Goal: Find specific page/section: Find specific page/section

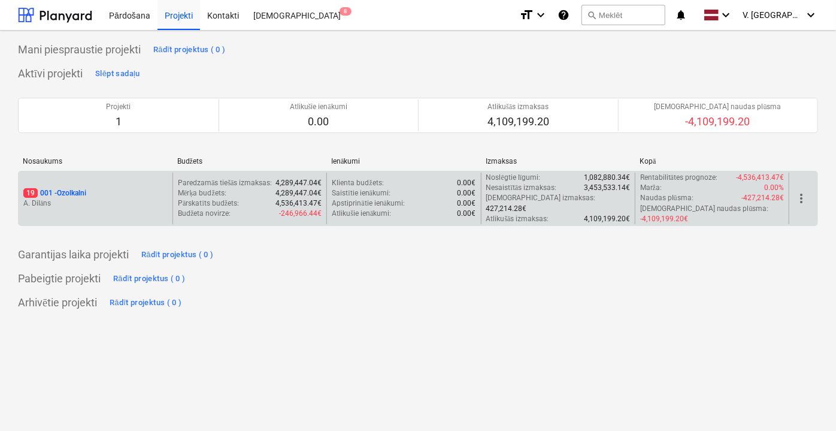
click at [153, 188] on div "19 001 - Ozolkalni" at bounding box center [95, 193] width 144 height 10
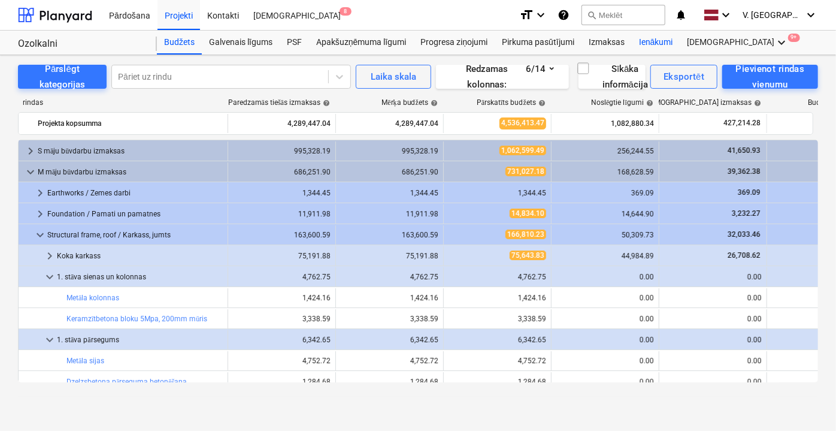
click at [651, 40] on div "Ienākumi" at bounding box center [656, 43] width 49 height 24
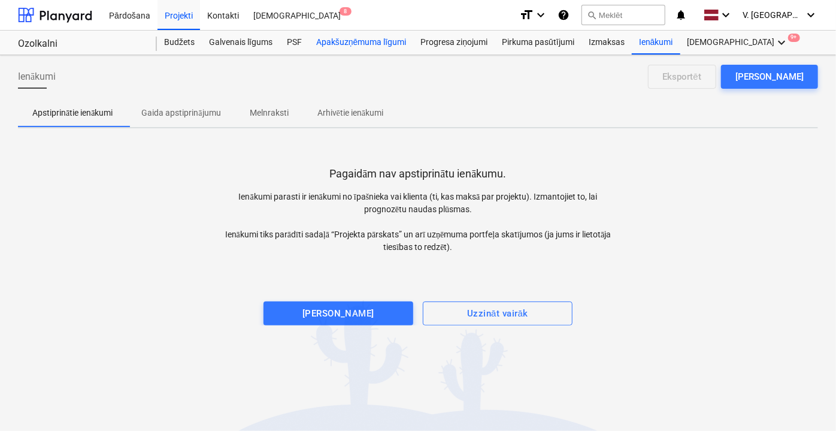
click at [368, 40] on div "Apakšuzņēmuma līgumi" at bounding box center [361, 43] width 104 height 24
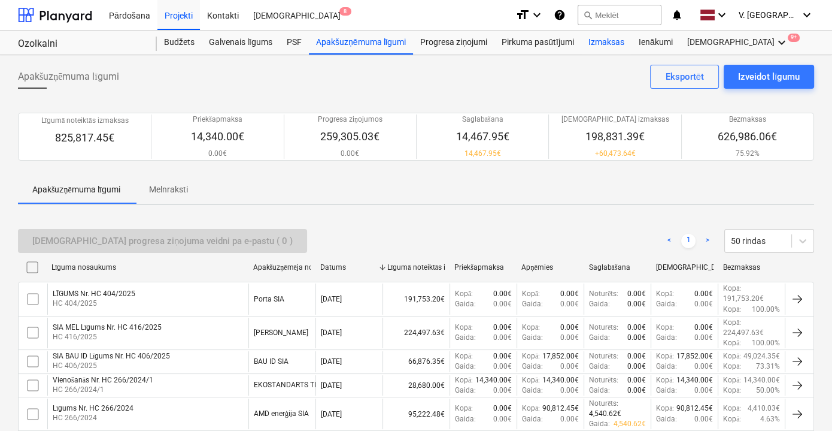
click at [604, 39] on div "Izmaksas" at bounding box center [606, 43] width 50 height 24
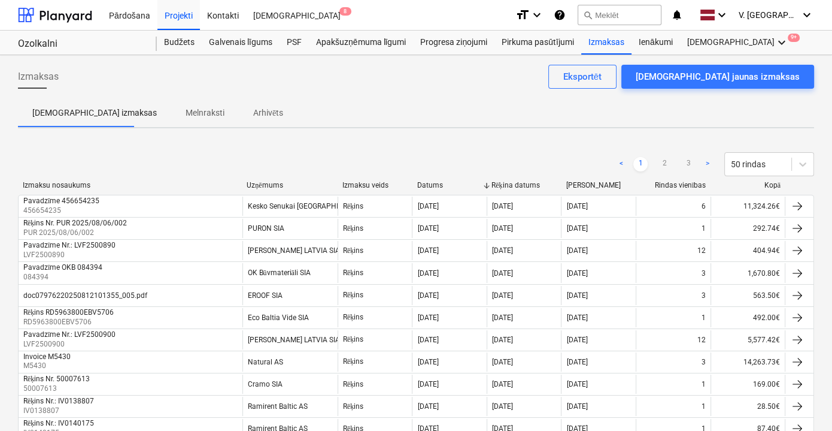
click at [171, 119] on span "Melnraksti" at bounding box center [205, 113] width 68 height 20
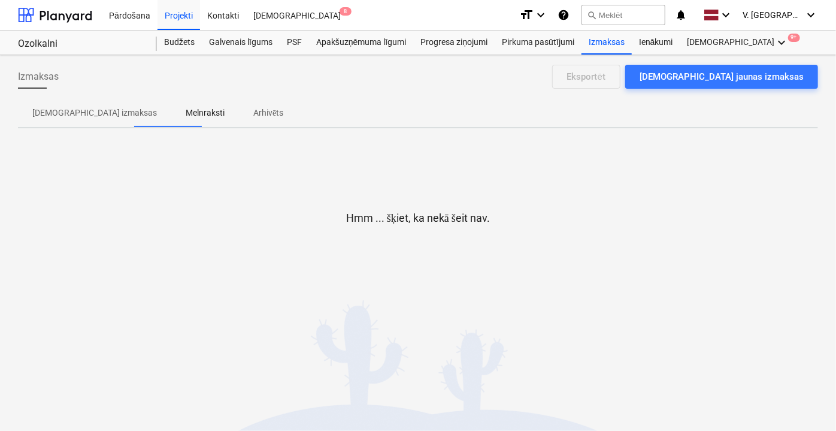
click at [70, 113] on p "[DEMOGRAPHIC_DATA] izmaksas" at bounding box center [94, 113] width 125 height 13
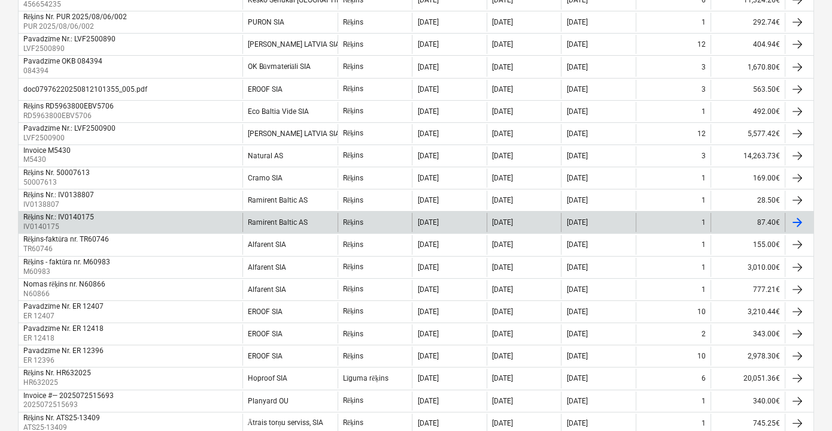
scroll to position [217, 0]
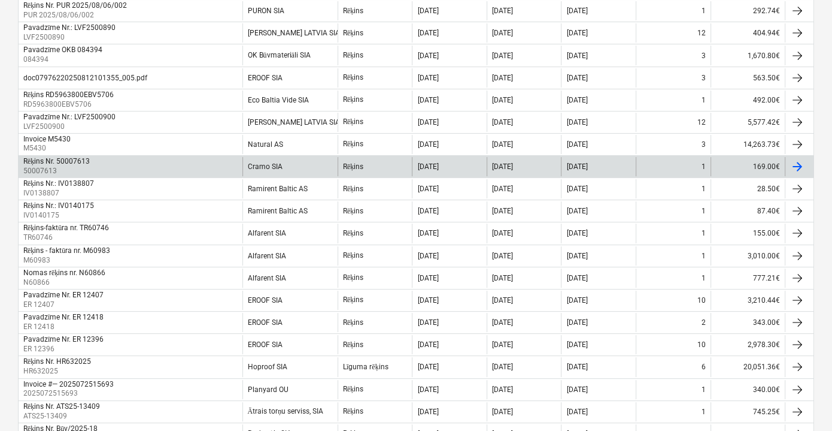
click at [110, 164] on div "Rēķins Nr. 50007613 50007613" at bounding box center [131, 166] width 224 height 19
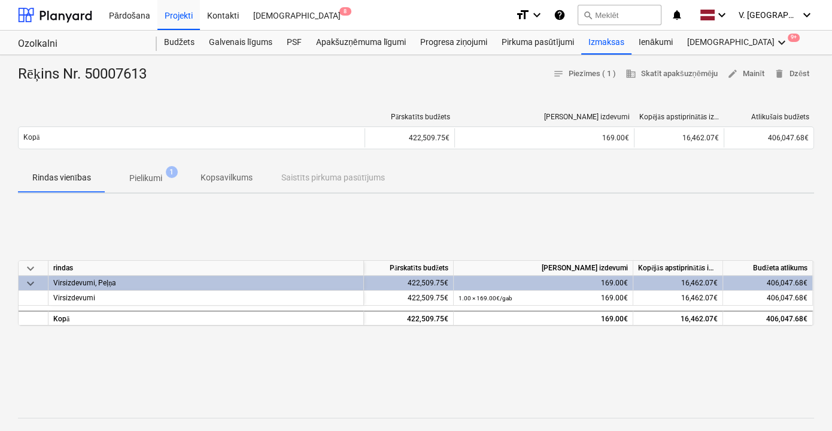
click at [32, 278] on span "keyboard_arrow_down" at bounding box center [30, 283] width 14 height 14
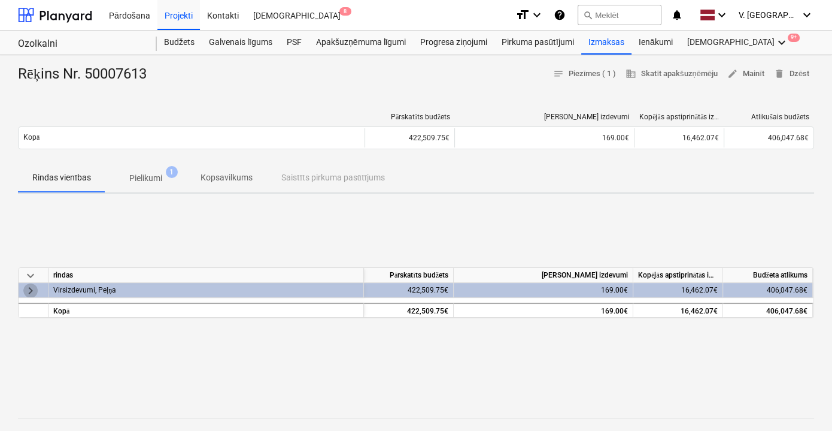
click at [29, 289] on span "keyboard_arrow_right" at bounding box center [30, 290] width 14 height 14
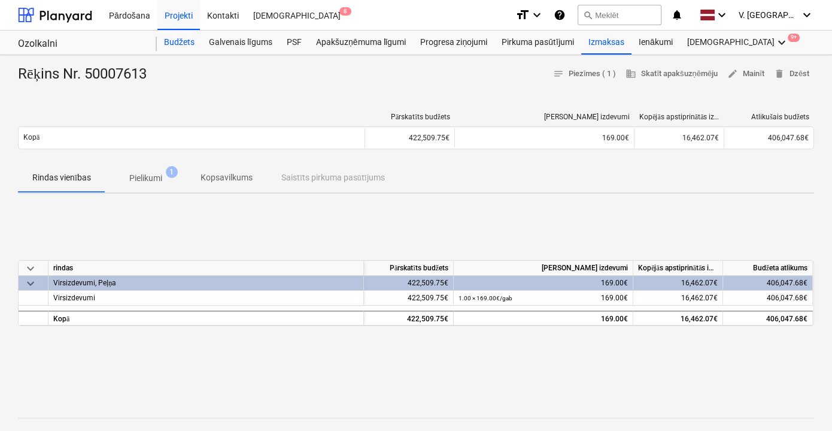
click at [187, 44] on div "Budžets" at bounding box center [179, 43] width 45 height 24
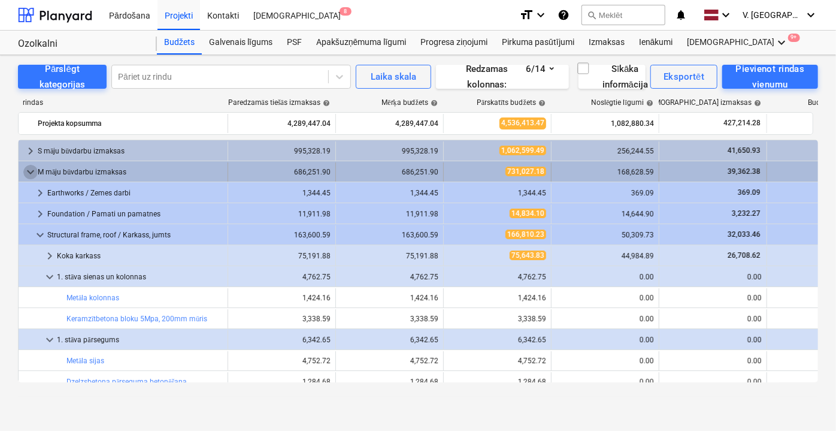
click at [33, 169] on span "keyboard_arrow_down" at bounding box center [30, 172] width 14 height 14
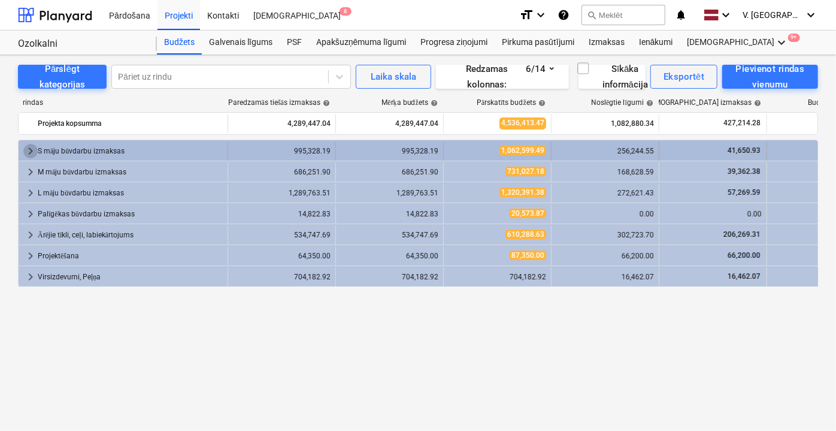
click at [24, 148] on span "keyboard_arrow_right" at bounding box center [30, 151] width 14 height 14
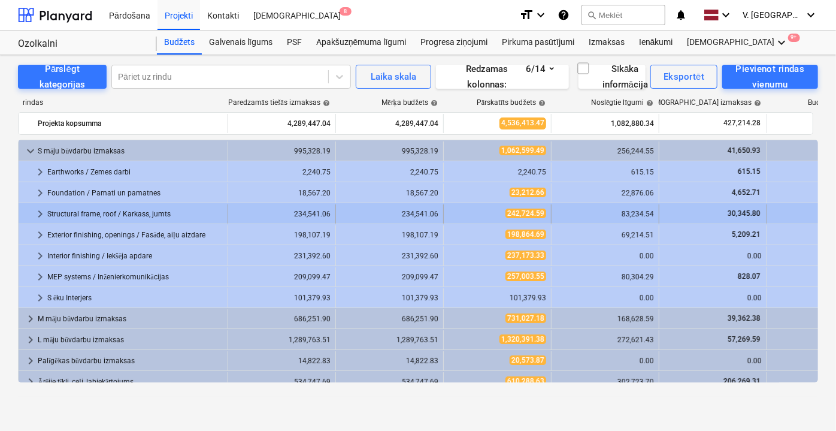
click at [39, 210] on span "keyboard_arrow_right" at bounding box center [40, 214] width 14 height 14
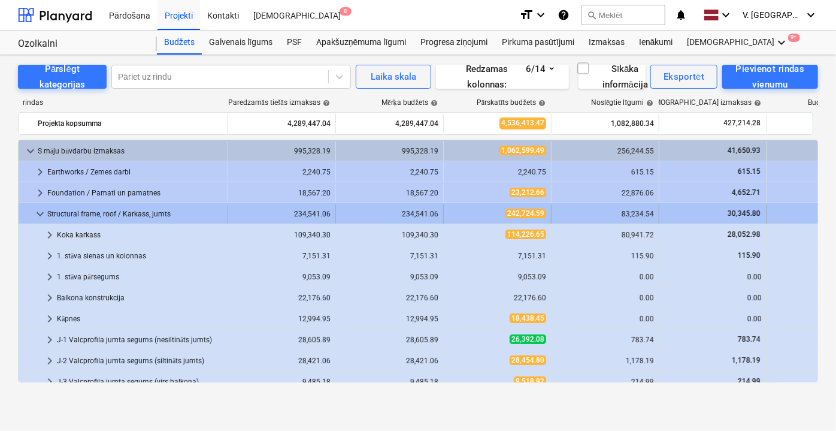
click at [40, 210] on span "keyboard_arrow_down" at bounding box center [40, 214] width 14 height 14
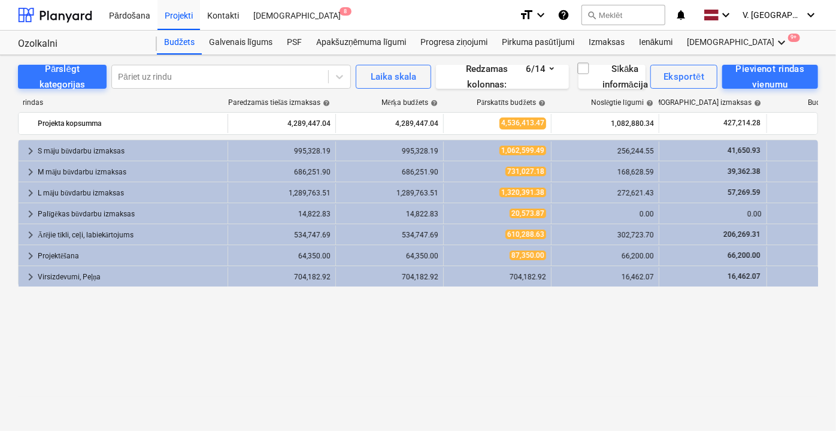
click at [31, 148] on span "keyboard_arrow_right" at bounding box center [30, 151] width 14 height 14
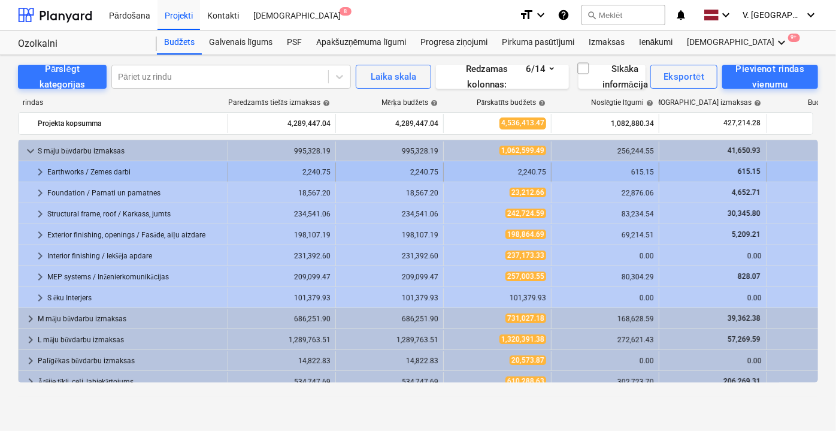
click at [41, 169] on span "keyboard_arrow_right" at bounding box center [40, 172] width 14 height 14
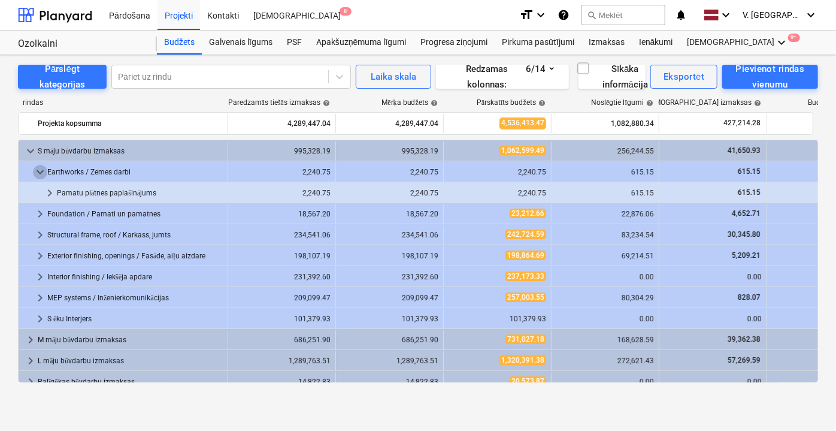
click at [41, 169] on span "keyboard_arrow_down" at bounding box center [40, 172] width 14 height 14
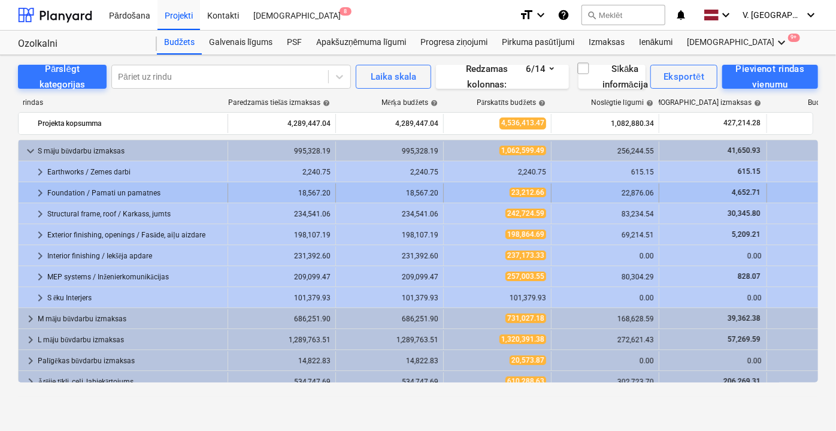
click at [38, 190] on span "keyboard_arrow_right" at bounding box center [40, 193] width 14 height 14
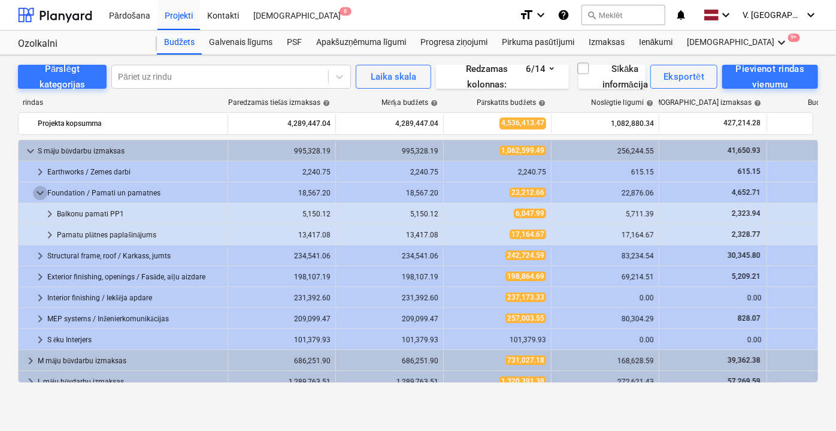
click at [38, 190] on span "keyboard_arrow_down" at bounding box center [40, 193] width 14 height 14
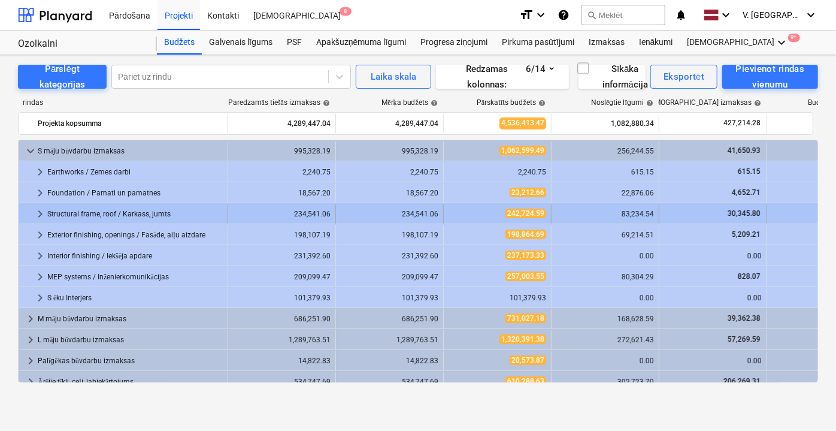
click at [37, 214] on span "keyboard_arrow_right" at bounding box center [40, 214] width 14 height 14
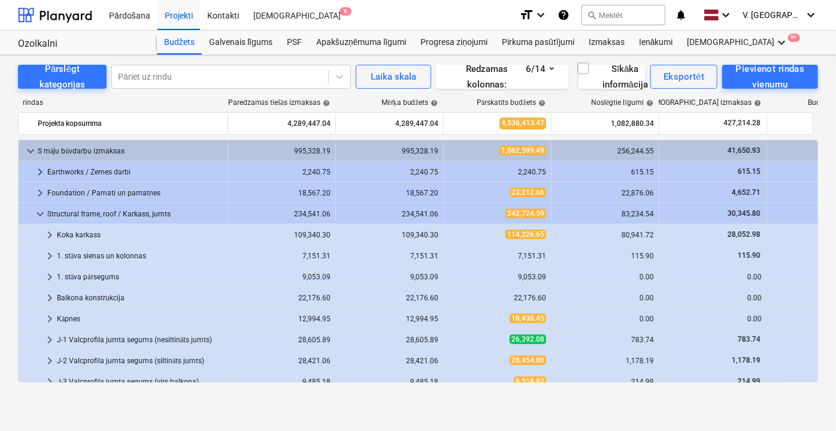
scroll to position [54, 0]
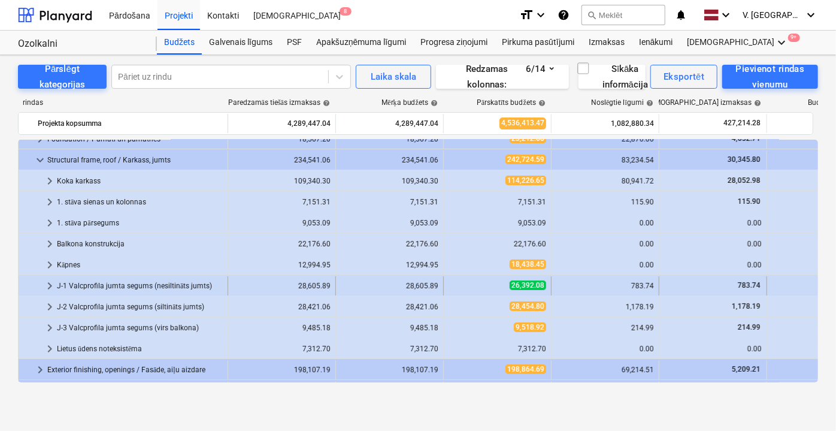
click at [50, 284] on span "keyboard_arrow_right" at bounding box center [50, 285] width 14 height 14
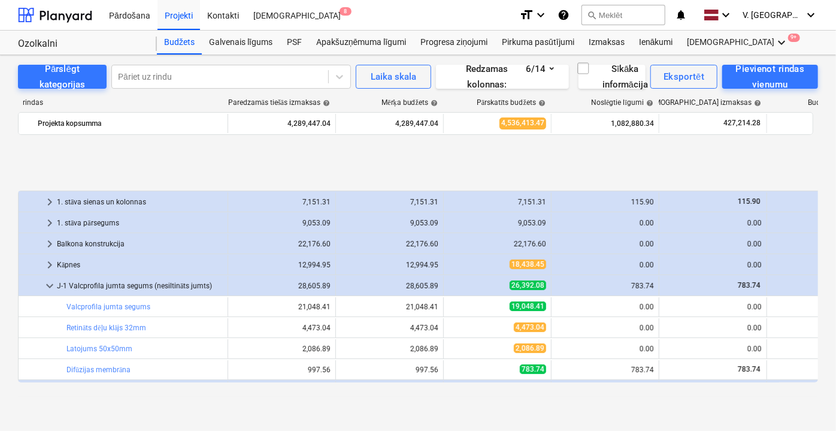
scroll to position [163, 0]
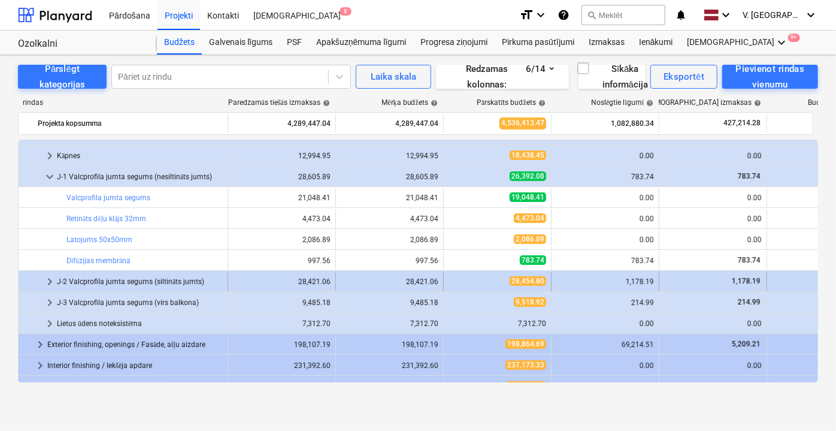
click at [47, 280] on span "keyboard_arrow_right" at bounding box center [50, 281] width 14 height 14
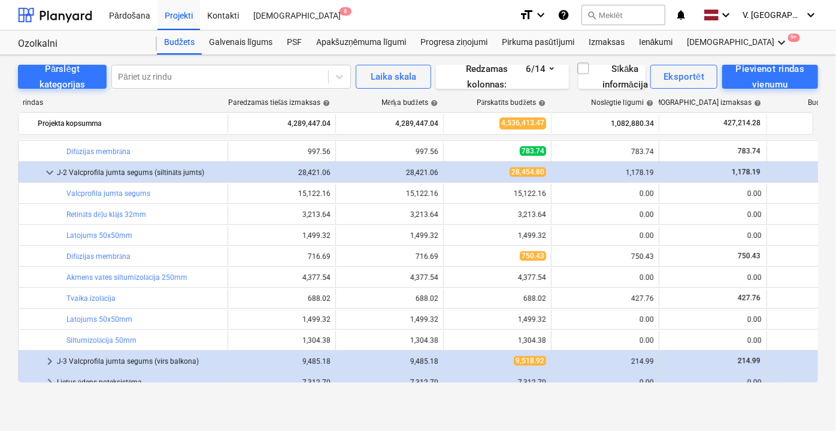
scroll to position [326, 0]
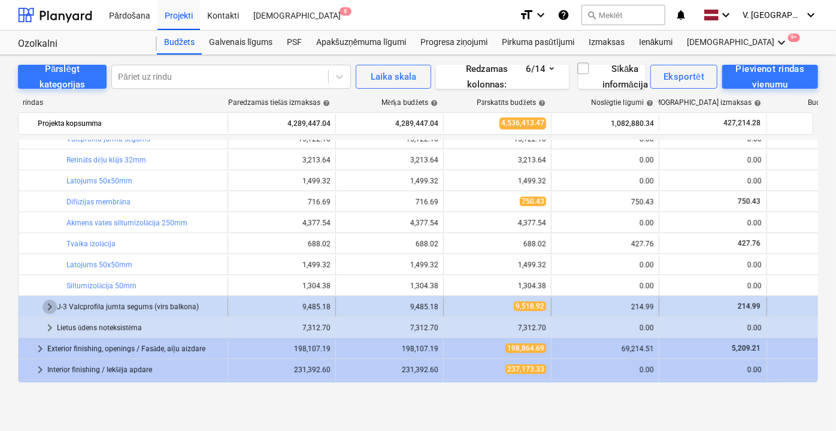
click at [49, 304] on span "keyboard_arrow_right" at bounding box center [50, 306] width 14 height 14
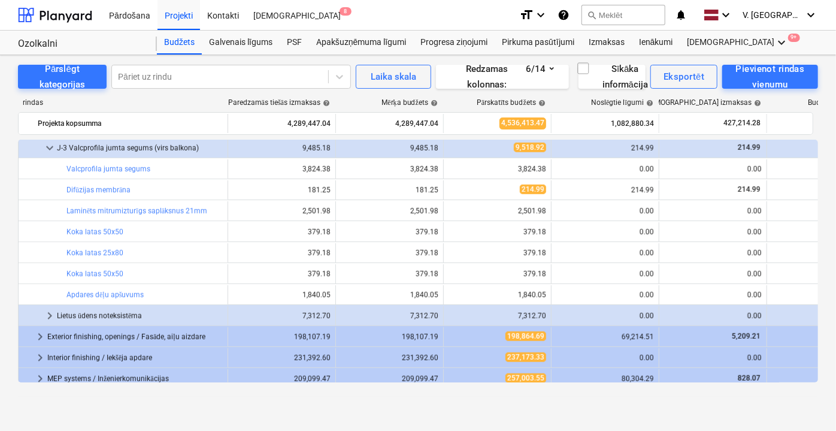
scroll to position [490, 0]
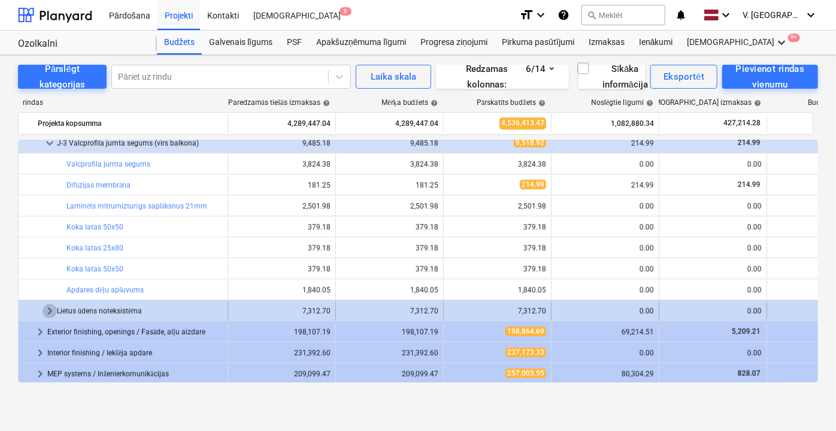
click at [51, 307] on span "keyboard_arrow_right" at bounding box center [50, 311] width 14 height 14
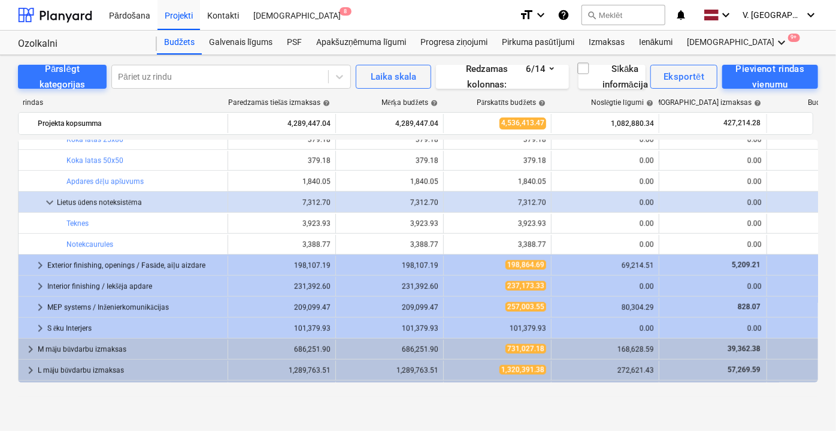
scroll to position [599, 0]
click at [244, 71] on div at bounding box center [220, 77] width 204 height 12
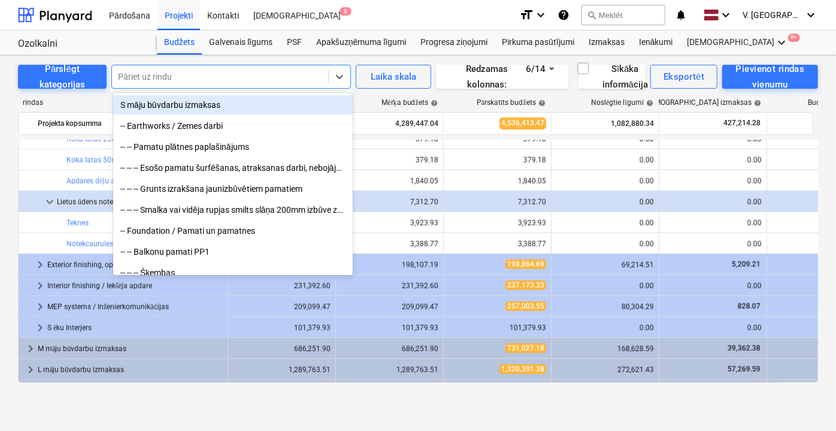
click at [244, 71] on div at bounding box center [220, 77] width 204 height 12
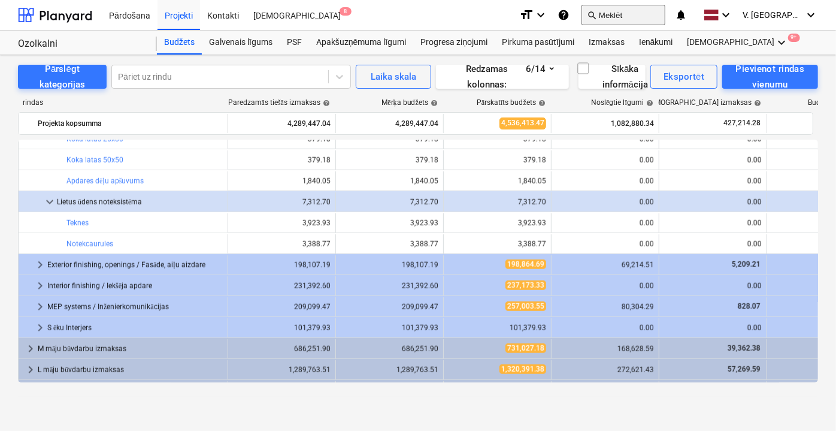
click at [635, 15] on button "search Meklēt" at bounding box center [623, 15] width 84 height 20
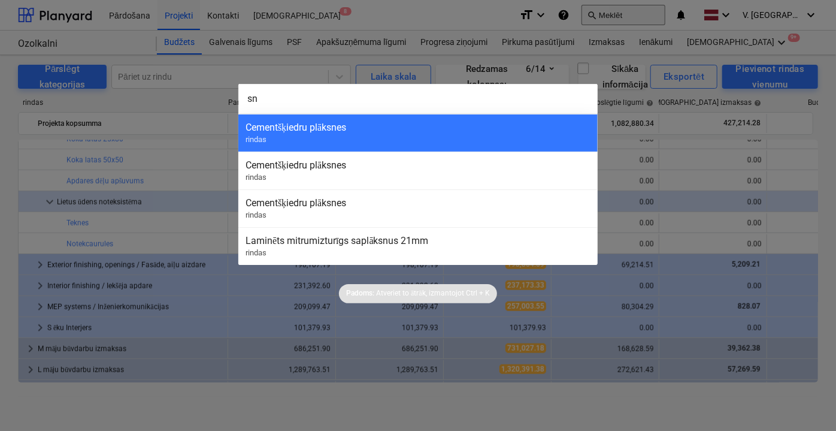
type input "s"
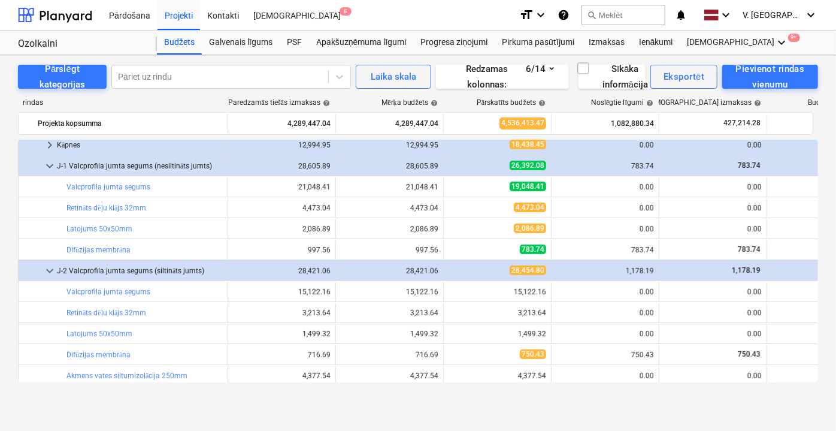
scroll to position [163, 0]
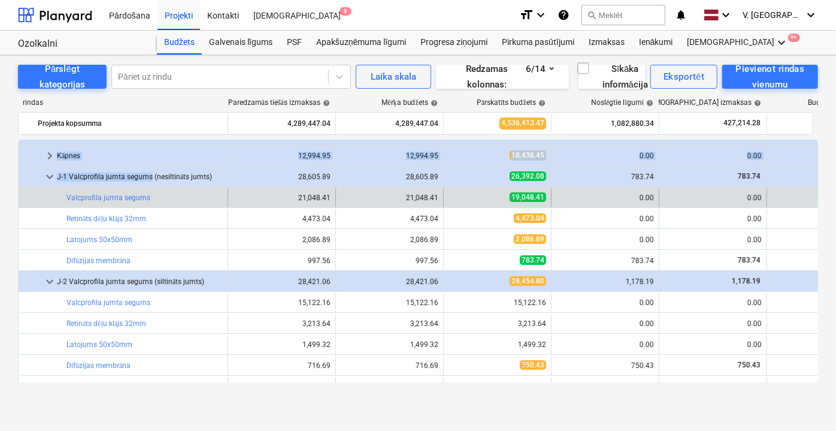
drag, startPoint x: 214, startPoint y: 175, endPoint x: 140, endPoint y: 203, distance: 79.4
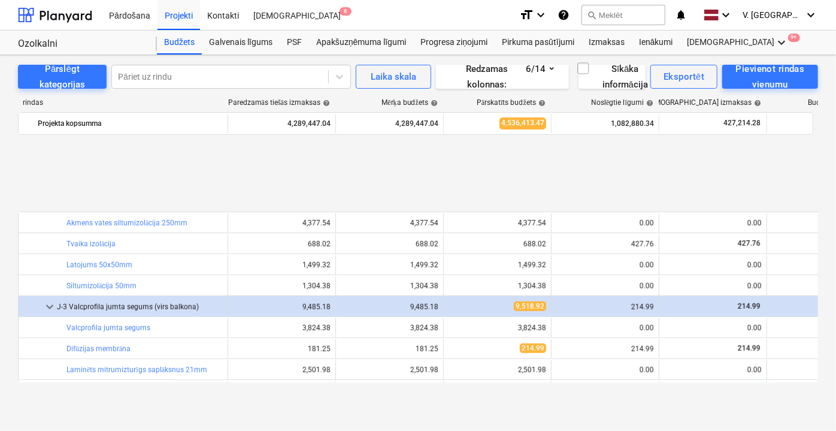
scroll to position [435, 0]
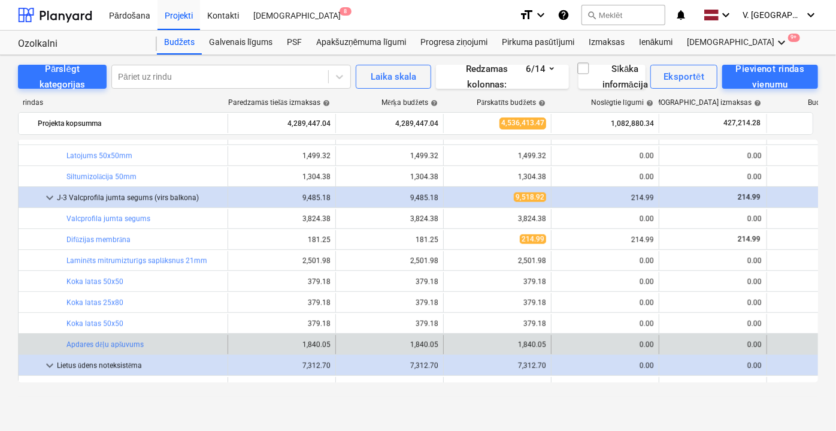
drag, startPoint x: 151, startPoint y: 342, endPoint x: 57, endPoint y: 344, distance: 93.4
click at [57, 344] on div "bar_chart Apdares dēļu apšuvums" at bounding box center [124, 344] width 210 height 19
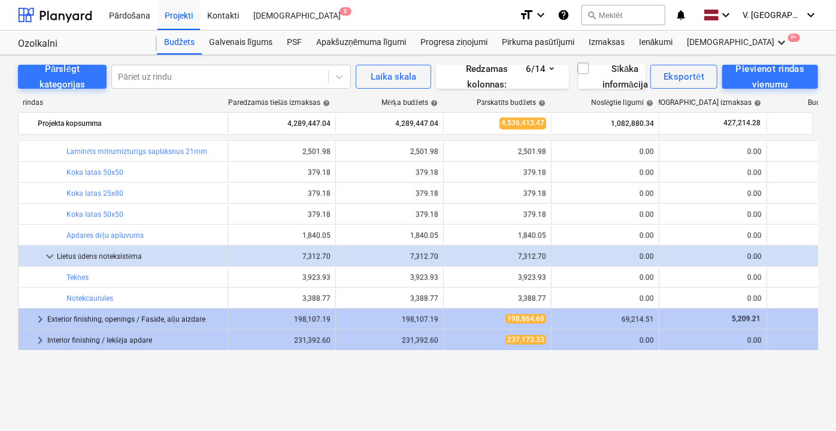
scroll to position [490, 0]
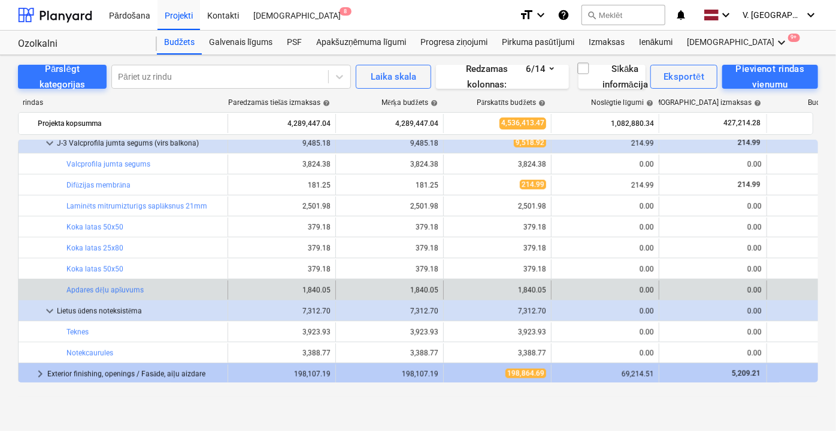
drag, startPoint x: 147, startPoint y: 289, endPoint x: 63, endPoint y: 287, distance: 83.8
click at [63, 287] on div "bar_chart Apdares dēļu apšuvums" at bounding box center [124, 289] width 210 height 19
copy div "bar_chart Apdares dēļu apšuvums"
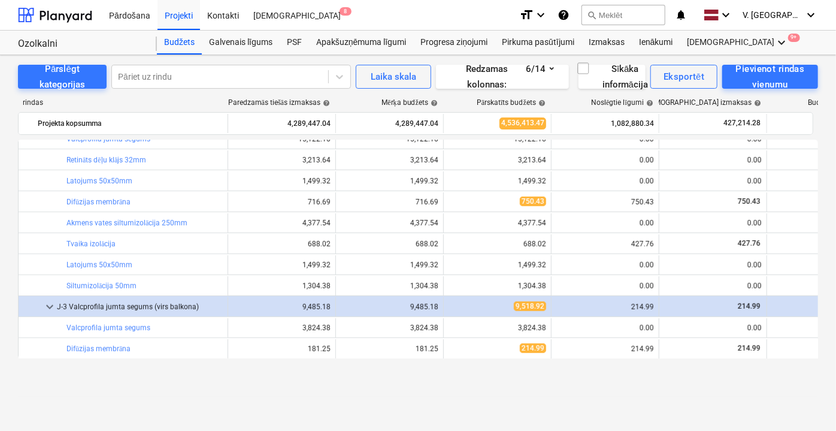
scroll to position [272, 0]
